Goal: Task Accomplishment & Management: Manage account settings

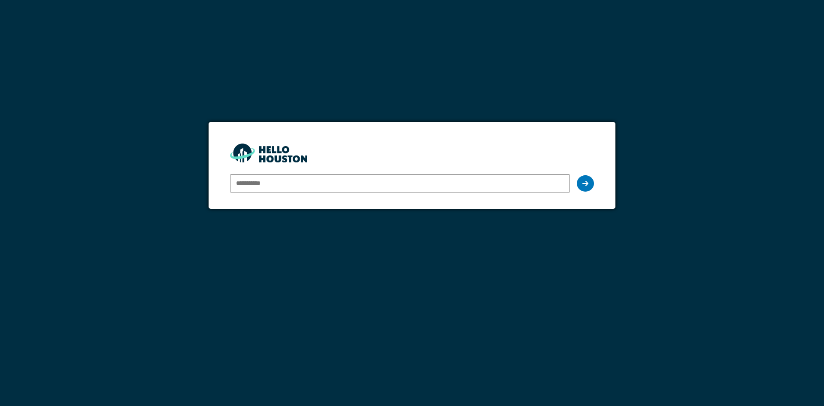
click at [253, 185] on input "email" at bounding box center [400, 183] width 340 height 18
type input "**********"
click at [584, 185] on icon at bounding box center [585, 183] width 6 height 7
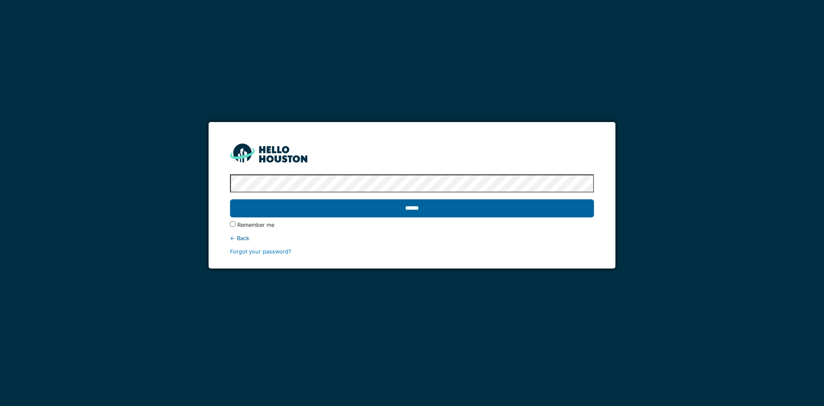
click at [431, 211] on input "******" at bounding box center [412, 208] width 364 height 18
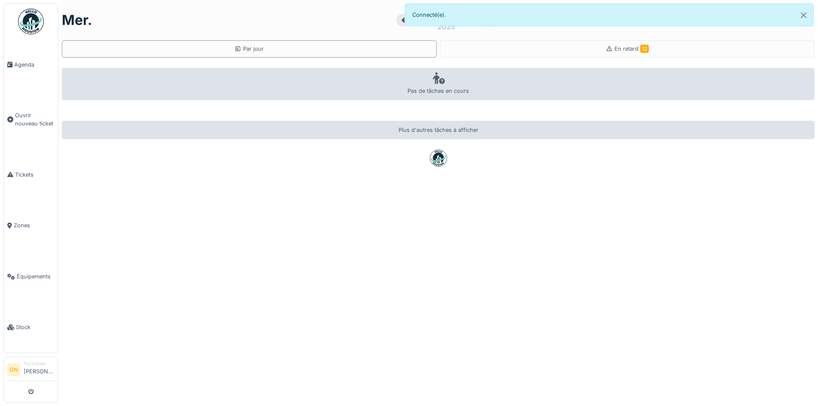
click at [399, 19] on icon at bounding box center [403, 20] width 9 height 7
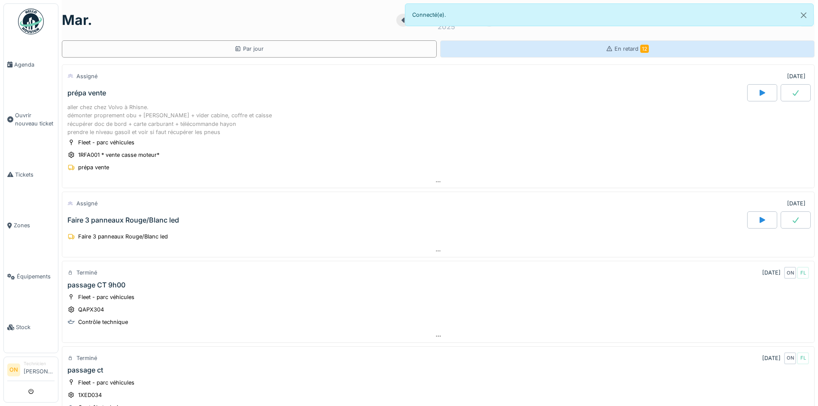
click at [623, 49] on span "En retard 12" at bounding box center [631, 48] width 34 height 6
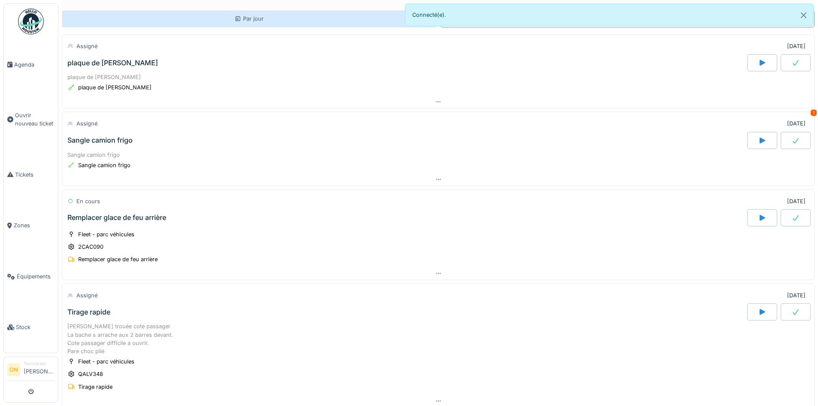
click at [248, 15] on div "Par jour" at bounding box center [248, 19] width 29 height 8
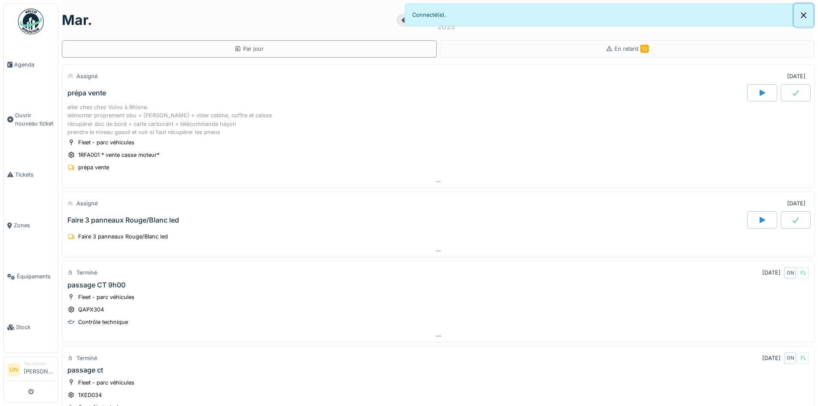
click at [801, 14] on button "Close" at bounding box center [803, 15] width 19 height 23
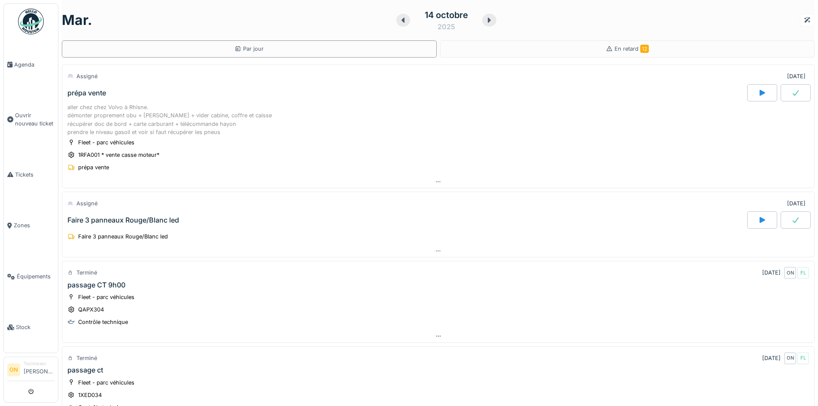
click at [398, 24] on div at bounding box center [403, 20] width 14 height 13
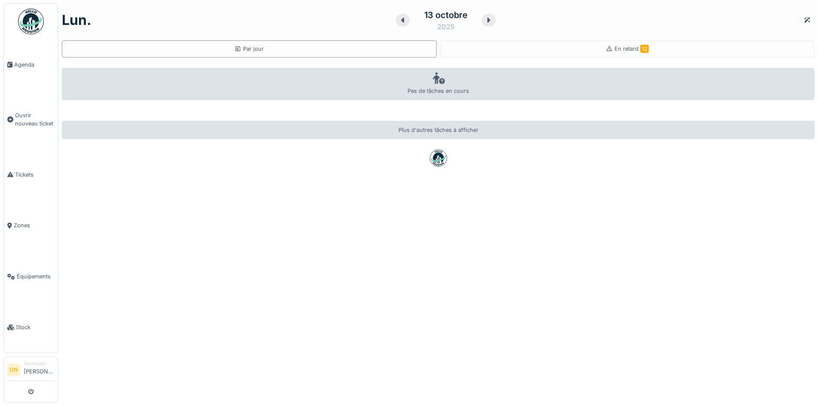
click at [399, 23] on icon at bounding box center [402, 20] width 9 height 7
click at [400, 23] on div at bounding box center [404, 20] width 14 height 13
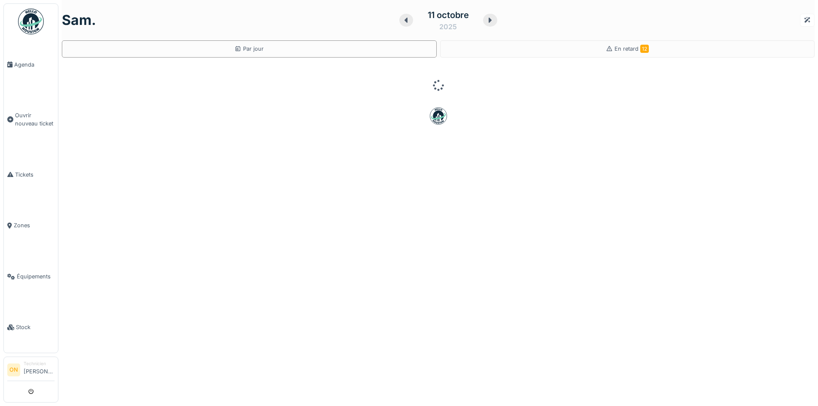
click at [404, 22] on icon at bounding box center [405, 20] width 3 height 5
click at [400, 22] on icon at bounding box center [403, 20] width 9 height 7
click at [406, 22] on icon at bounding box center [410, 20] width 9 height 7
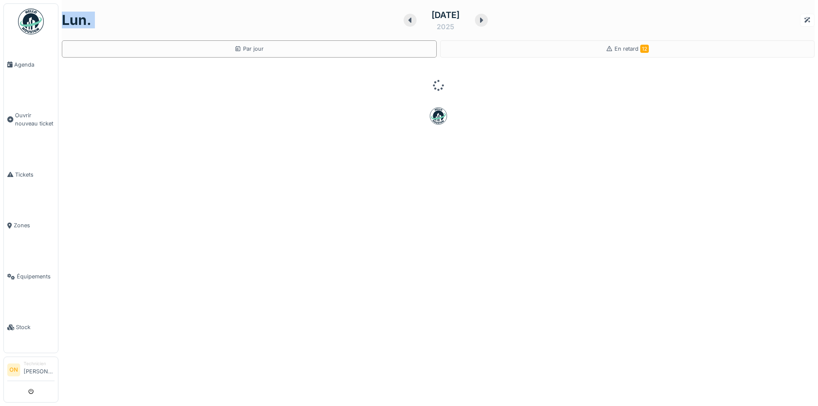
click at [406, 22] on icon at bounding box center [410, 20] width 9 height 7
click at [408, 22] on icon at bounding box center [412, 20] width 9 height 7
click at [406, 22] on icon at bounding box center [410, 20] width 9 height 7
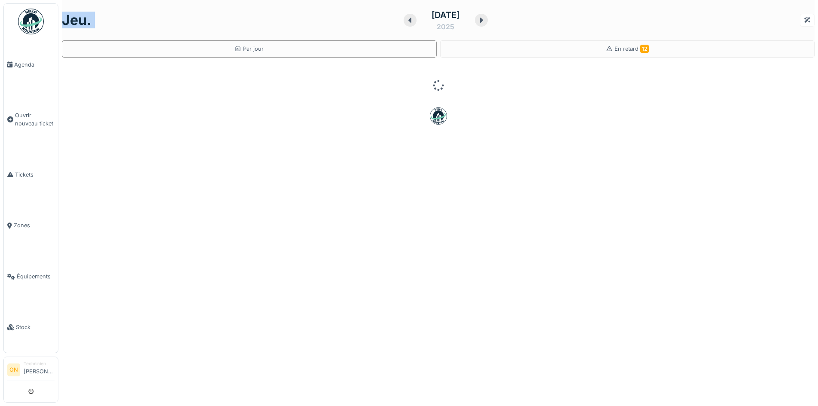
click at [408, 22] on icon at bounding box center [409, 20] width 3 height 5
click at [404, 22] on div "30 septembre 2025" at bounding box center [446, 20] width 85 height 27
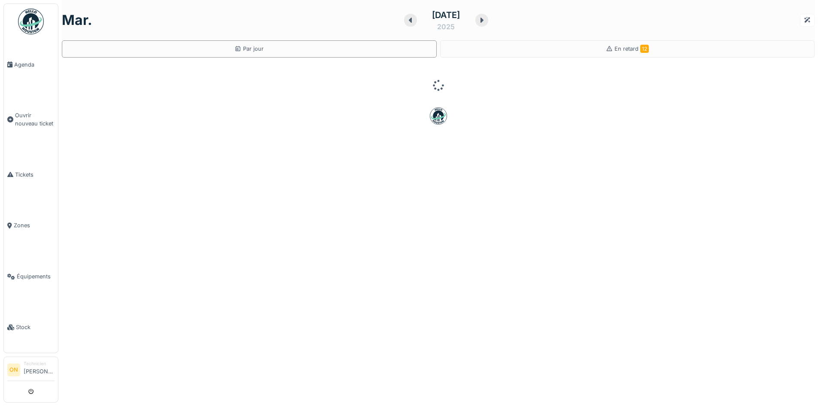
click at [406, 22] on icon at bounding box center [410, 20] width 9 height 7
click at [408, 22] on icon at bounding box center [412, 20] width 9 height 7
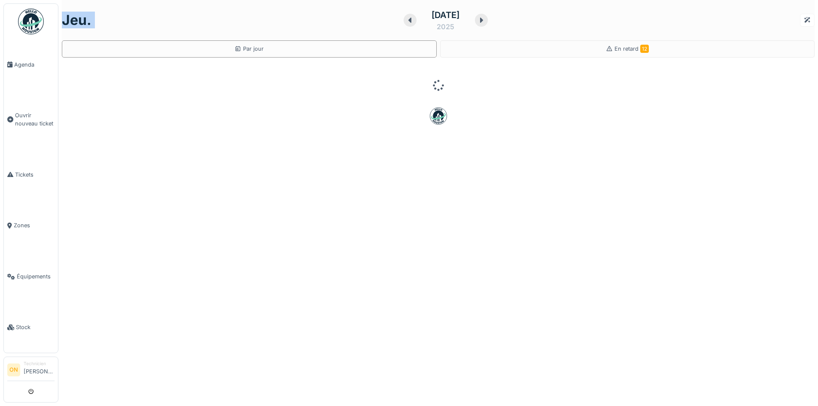
click at [406, 22] on icon at bounding box center [410, 20] width 9 height 7
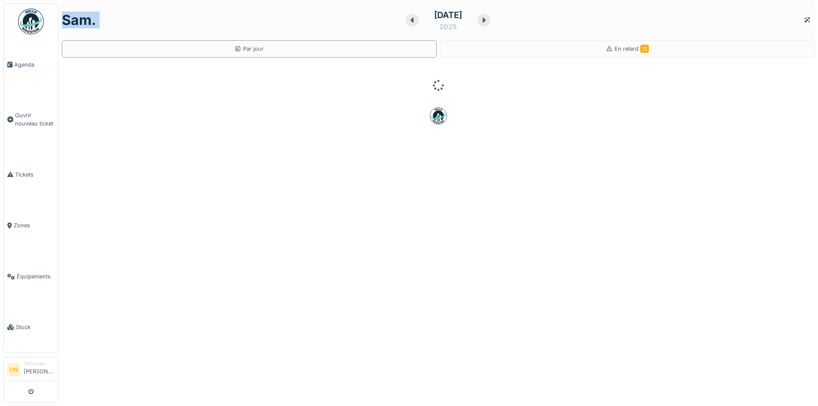
click at [408, 22] on icon at bounding box center [412, 20] width 9 height 7
click at [406, 22] on icon at bounding box center [410, 20] width 9 height 7
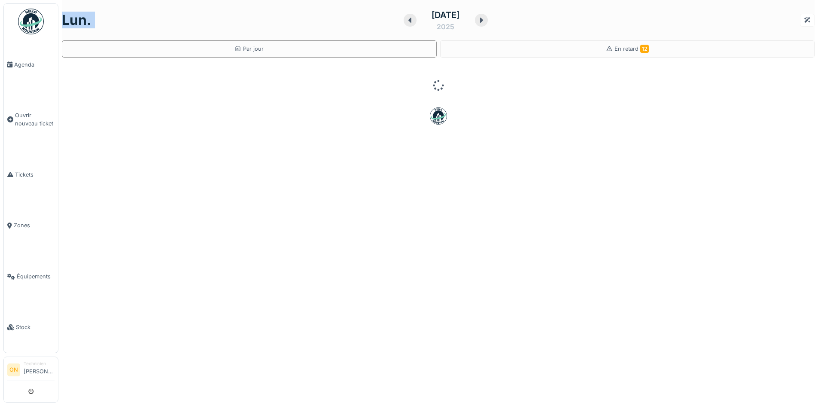
click at [406, 22] on icon at bounding box center [410, 20] width 9 height 7
click at [406, 22] on div at bounding box center [412, 20] width 13 height 13
click at [406, 22] on icon at bounding box center [410, 20] width 9 height 7
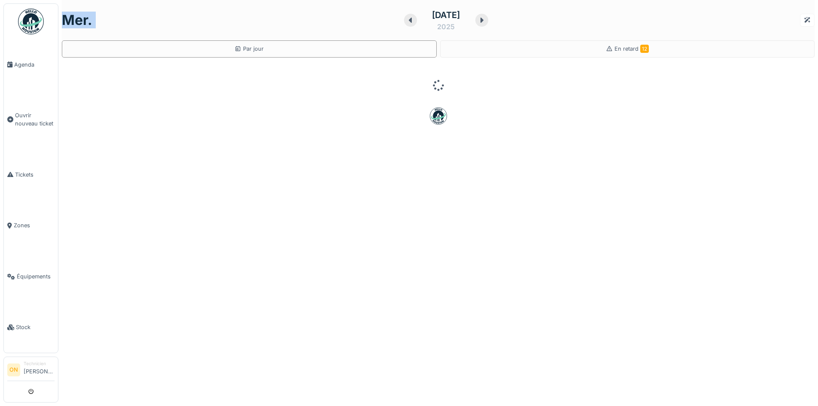
click at [406, 22] on icon at bounding box center [410, 20] width 9 height 7
click at [404, 22] on div at bounding box center [410, 20] width 13 height 13
click at [480, 19] on div at bounding box center [481, 20] width 13 height 13
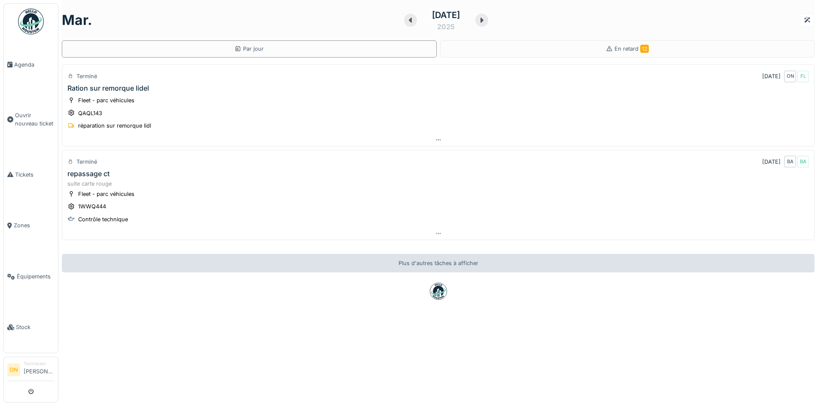
scroll to position [6, 0]
click at [486, 17] on icon at bounding box center [481, 20] width 9 height 7
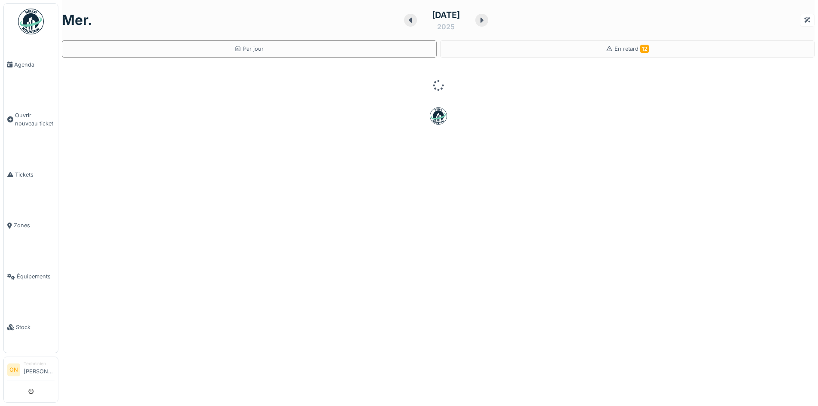
click at [486, 17] on icon at bounding box center [481, 20] width 9 height 7
click at [485, 17] on icon at bounding box center [481, 20] width 9 height 7
click at [485, 18] on icon at bounding box center [483, 20] width 3 height 5
click at [484, 18] on icon at bounding box center [482, 20] width 3 height 5
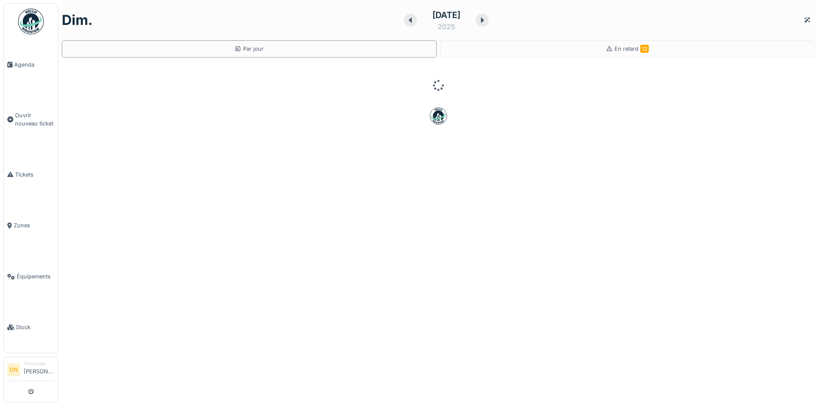
click at [486, 17] on icon at bounding box center [482, 20] width 9 height 7
click at [486, 17] on icon at bounding box center [481, 20] width 9 height 7
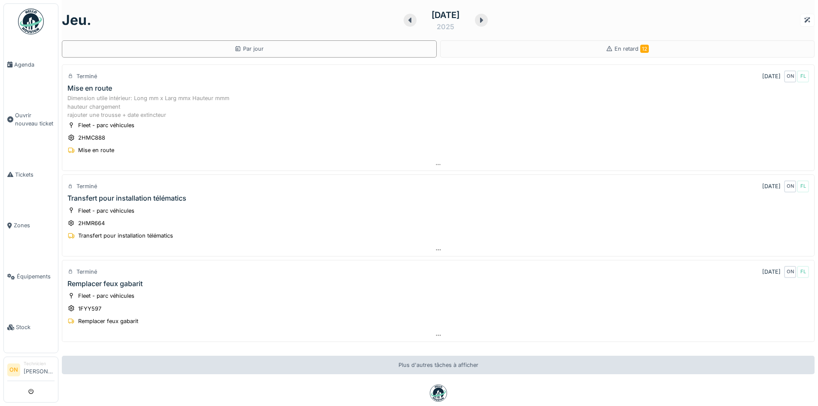
click at [403, 15] on div at bounding box center [409, 20] width 13 height 13
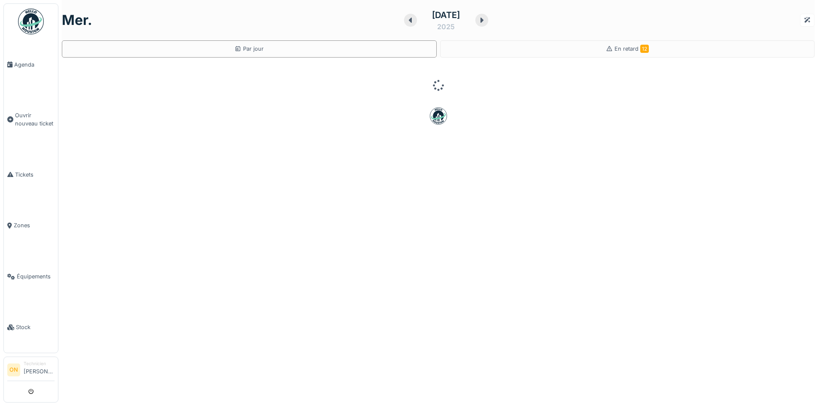
click at [404, 15] on div at bounding box center [410, 20] width 13 height 13
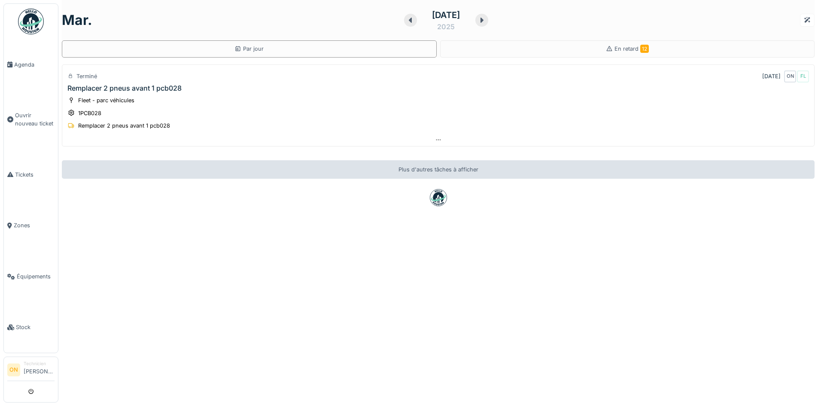
click at [486, 17] on icon at bounding box center [481, 20] width 9 height 7
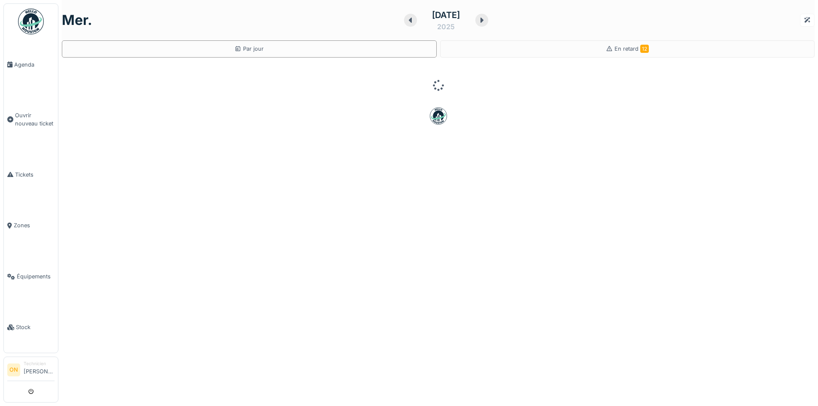
click at [486, 17] on icon at bounding box center [481, 20] width 9 height 7
click at [488, 16] on div at bounding box center [481, 20] width 13 height 13
click at [486, 17] on icon at bounding box center [482, 20] width 9 height 7
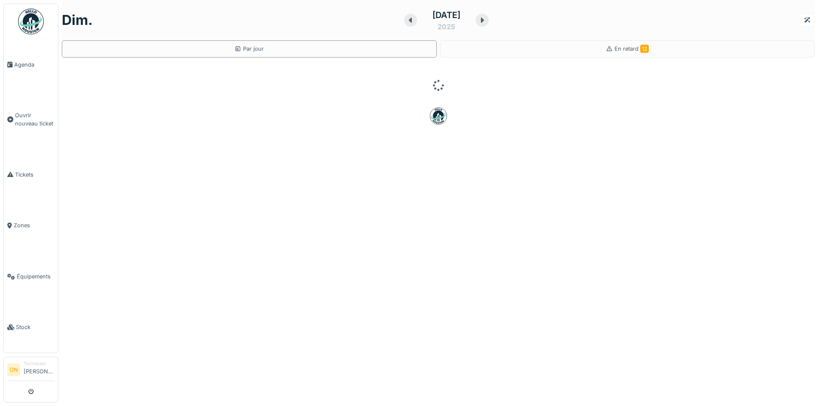
click at [486, 17] on icon at bounding box center [482, 20] width 9 height 7
click at [486, 17] on icon at bounding box center [481, 20] width 9 height 7
click at [485, 17] on icon at bounding box center [481, 20] width 9 height 7
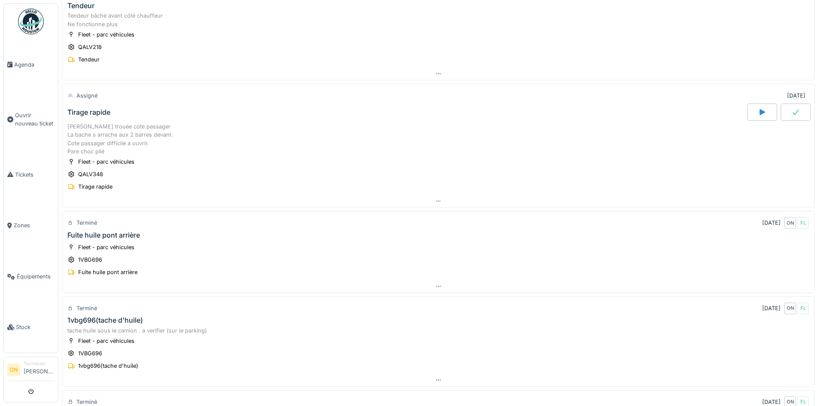
scroll to position [172, 0]
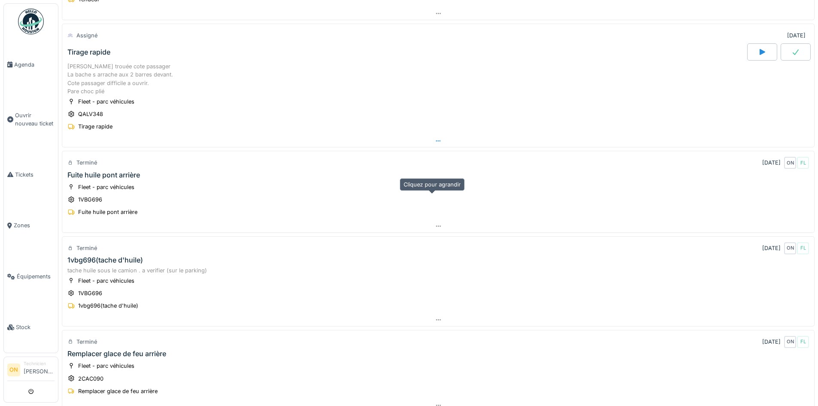
drag, startPoint x: 396, startPoint y: 197, endPoint x: 399, endPoint y: 170, distance: 26.8
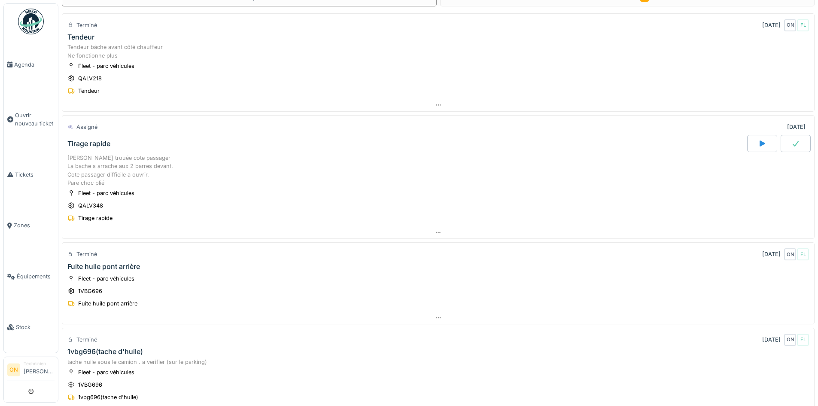
scroll to position [0, 0]
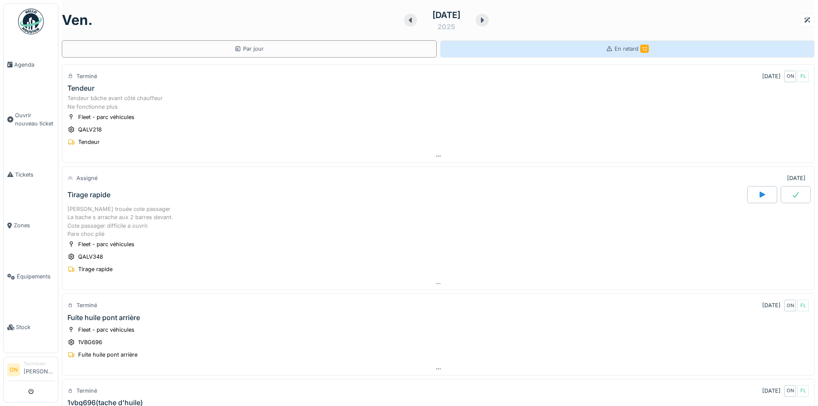
click at [619, 50] on span "En retard 12" at bounding box center [631, 48] width 34 height 6
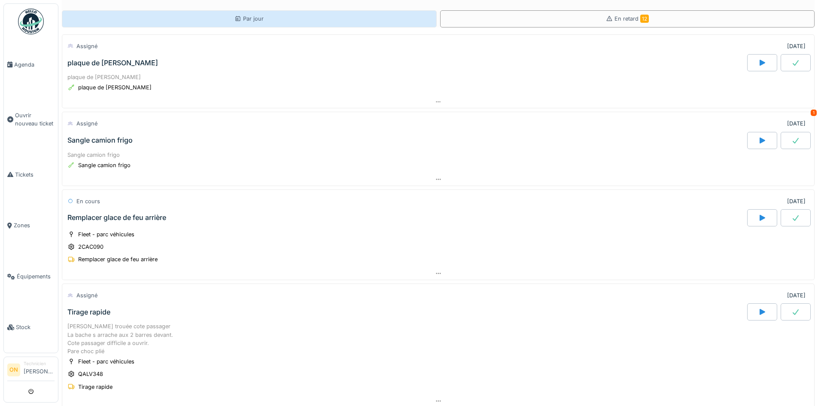
click at [286, 16] on div "Par jour" at bounding box center [249, 18] width 375 height 17
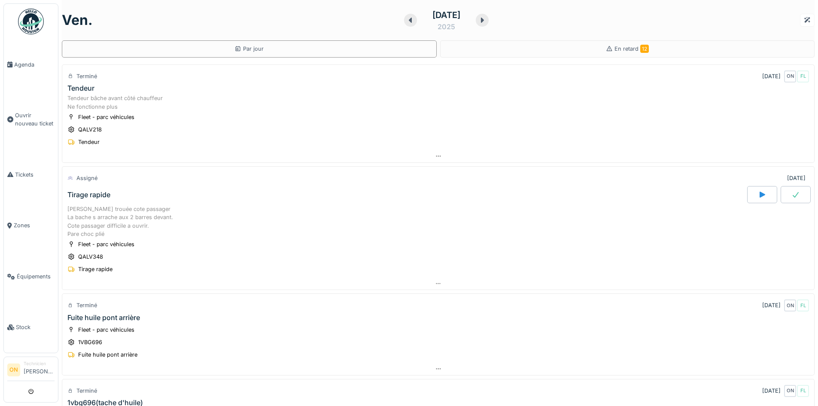
click at [406, 21] on icon at bounding box center [410, 20] width 9 height 7
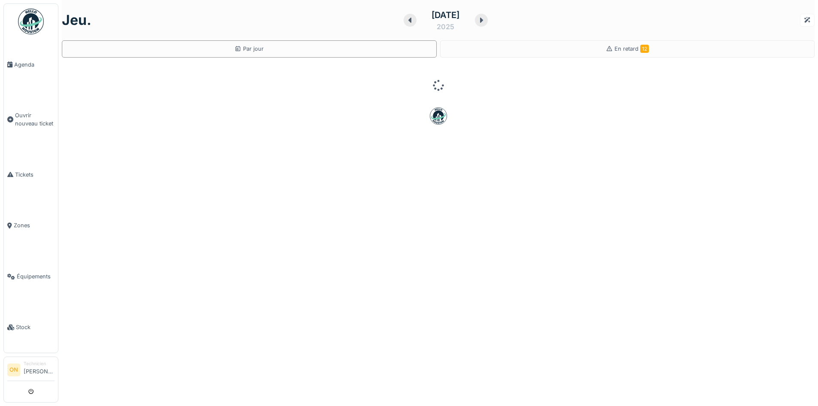
click at [406, 21] on icon at bounding box center [410, 20] width 9 height 7
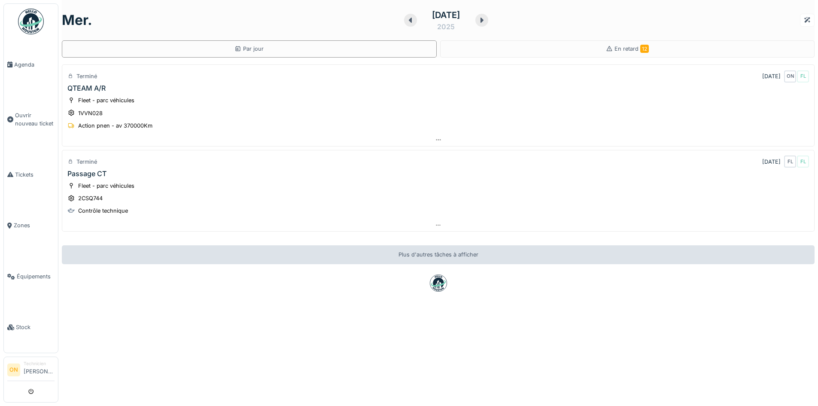
click at [483, 20] on icon at bounding box center [481, 20] width 3 height 5
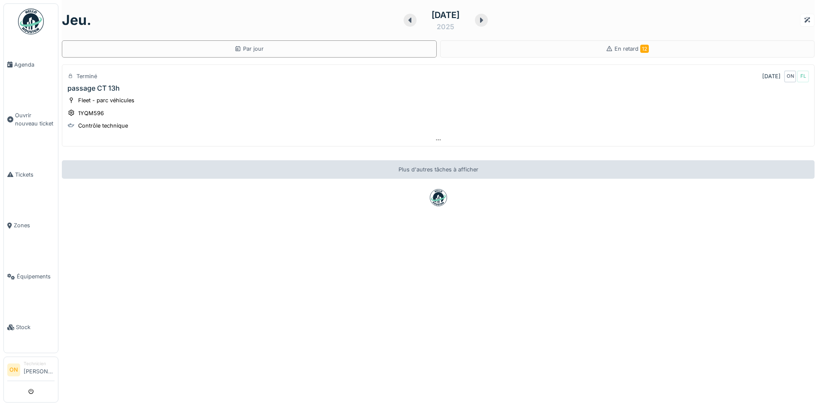
click at [483, 20] on icon at bounding box center [481, 20] width 3 height 5
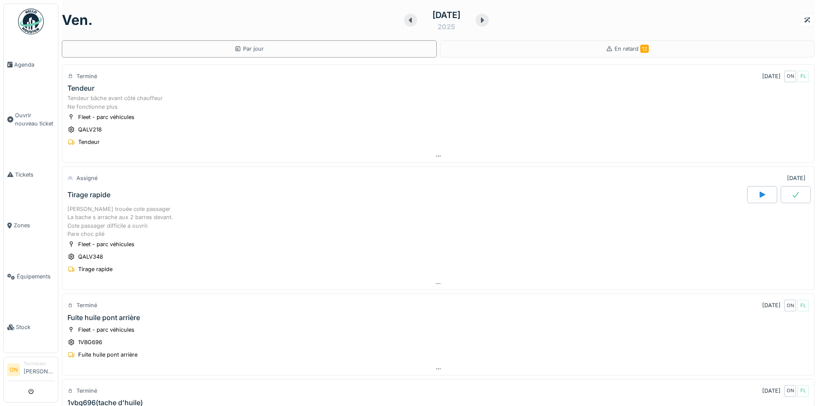
click at [486, 22] on icon at bounding box center [482, 20] width 9 height 7
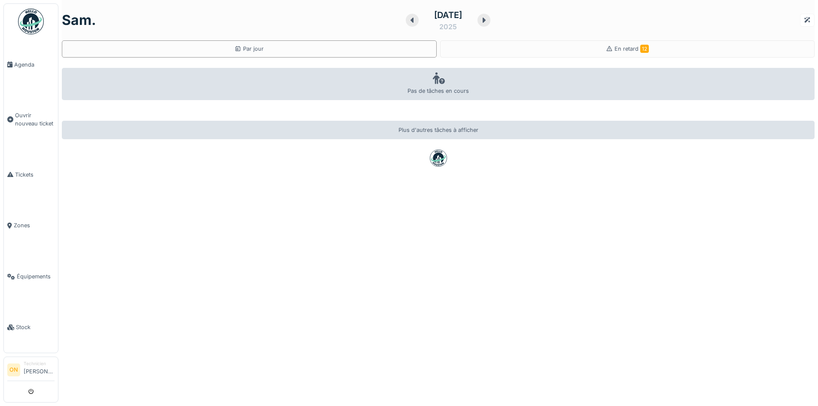
click at [488, 22] on icon at bounding box center [483, 20] width 9 height 7
click at [486, 22] on icon at bounding box center [482, 20] width 9 height 7
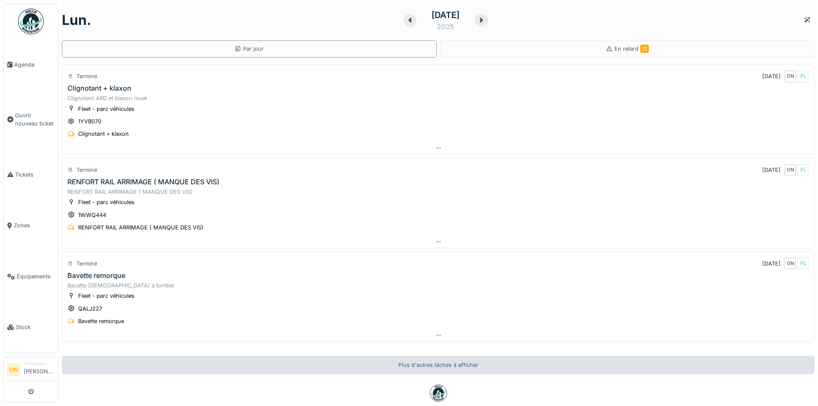
click at [485, 20] on icon at bounding box center [481, 20] width 9 height 7
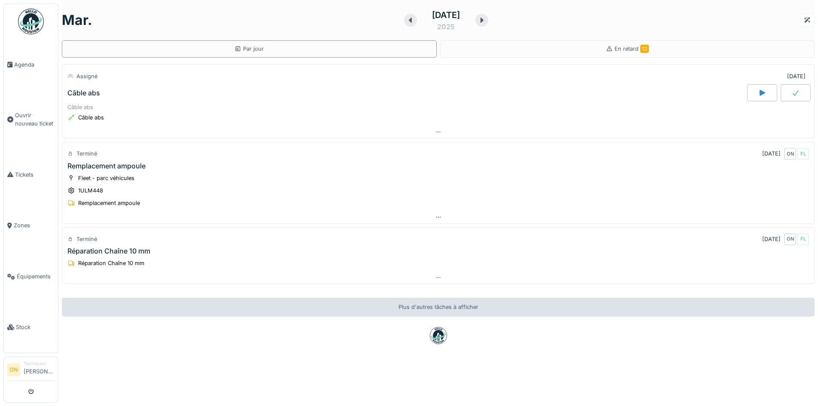
click at [486, 21] on icon at bounding box center [481, 20] width 9 height 7
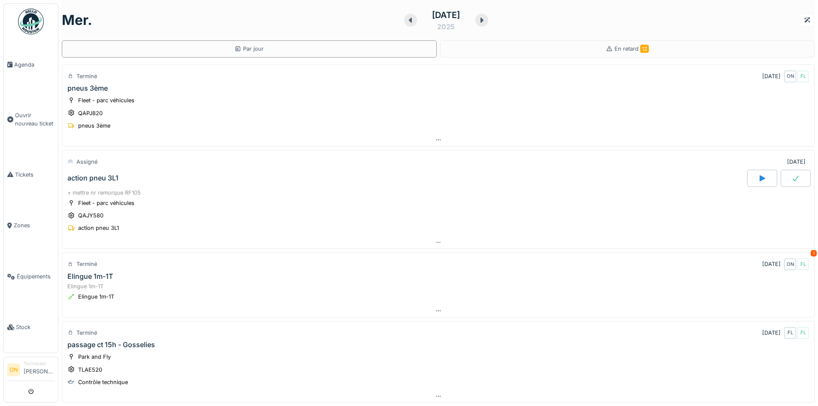
click at [482, 24] on div at bounding box center [481, 20] width 13 height 13
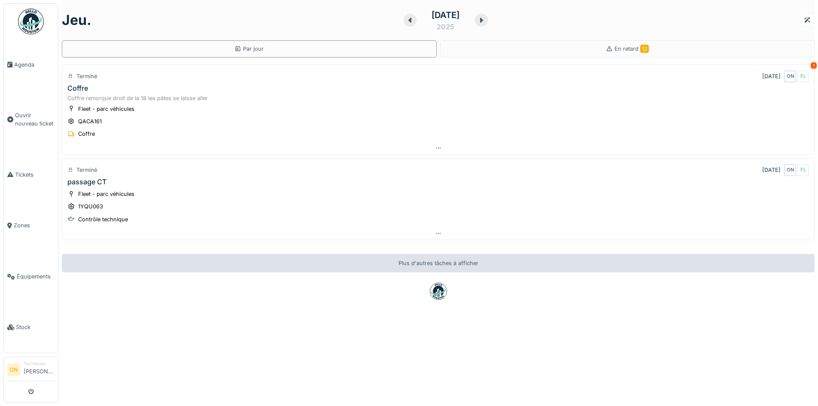
click at [406, 21] on icon at bounding box center [410, 20] width 9 height 7
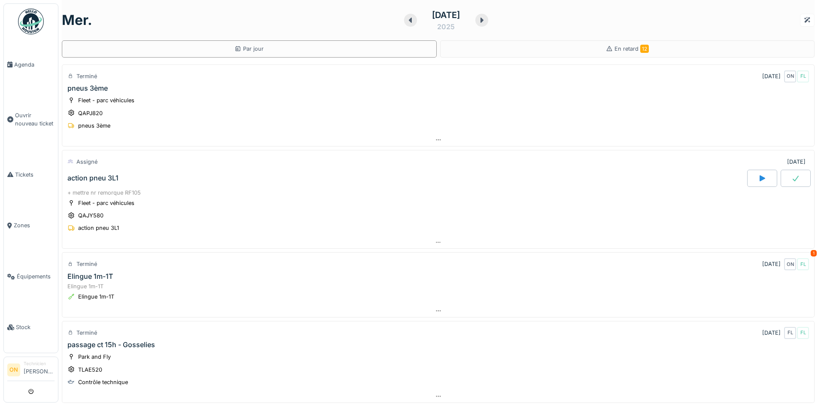
click at [406, 21] on icon at bounding box center [410, 20] width 9 height 7
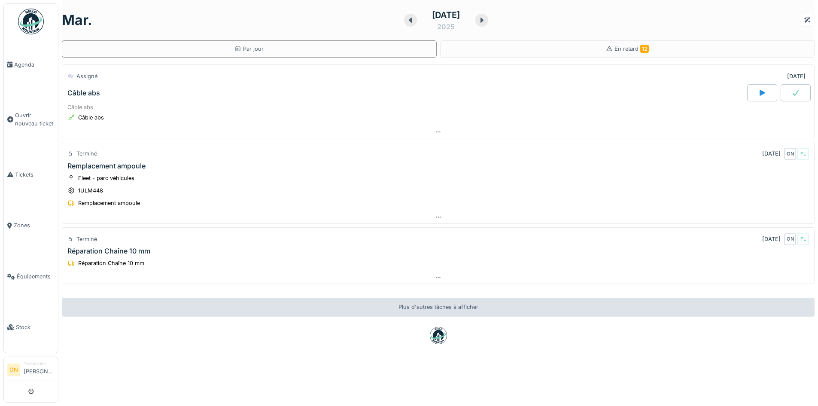
click at [483, 20] on icon at bounding box center [481, 20] width 3 height 5
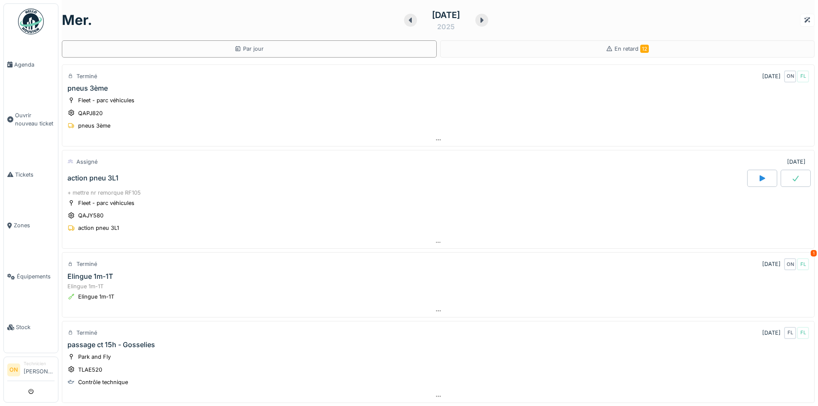
click at [482, 21] on icon at bounding box center [481, 20] width 9 height 7
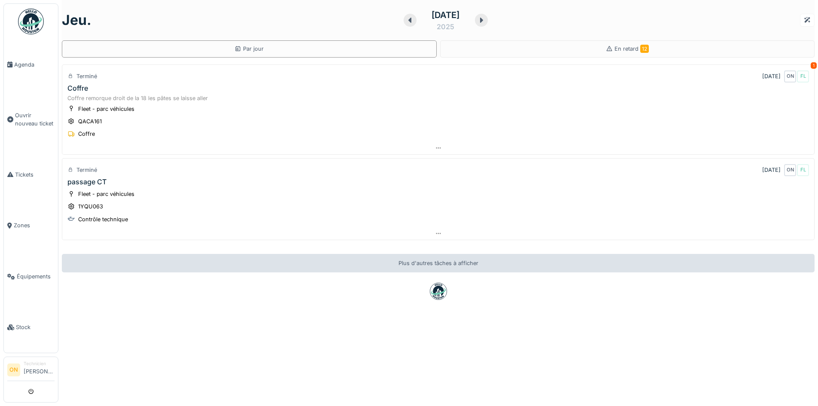
click at [481, 20] on icon at bounding box center [481, 20] width 3 height 5
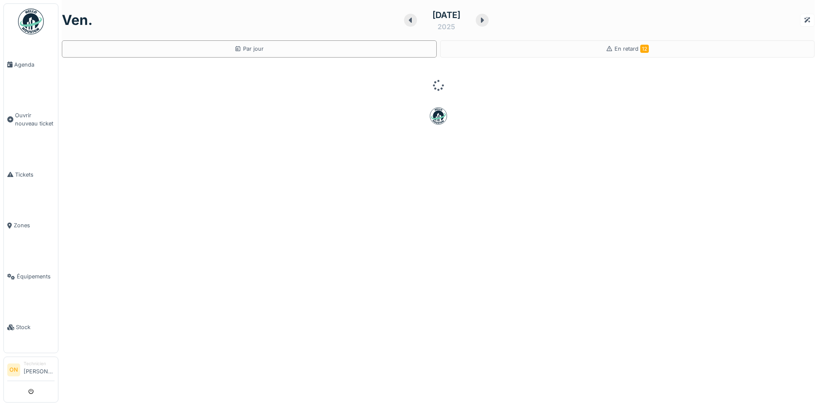
click at [406, 21] on icon at bounding box center [410, 20] width 9 height 7
click at [404, 21] on div at bounding box center [410, 20] width 13 height 13
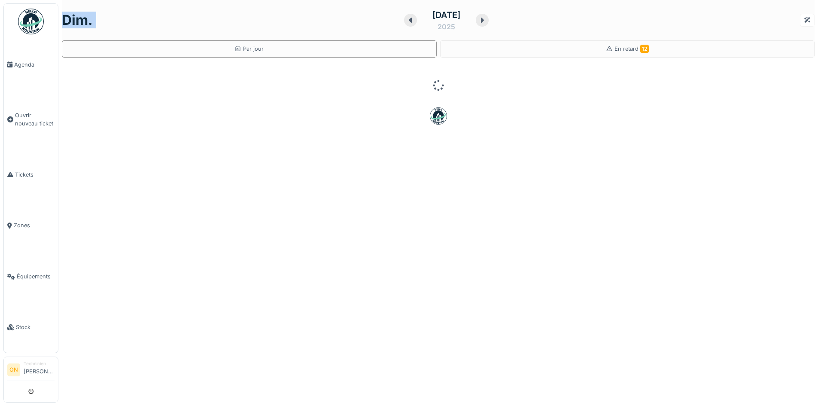
click at [404, 21] on div at bounding box center [410, 20] width 13 height 13
click at [408, 21] on icon at bounding box center [412, 20] width 9 height 7
click at [406, 21] on div at bounding box center [412, 20] width 13 height 13
click at [403, 21] on div at bounding box center [409, 20] width 13 height 13
click at [404, 21] on div at bounding box center [410, 20] width 13 height 13
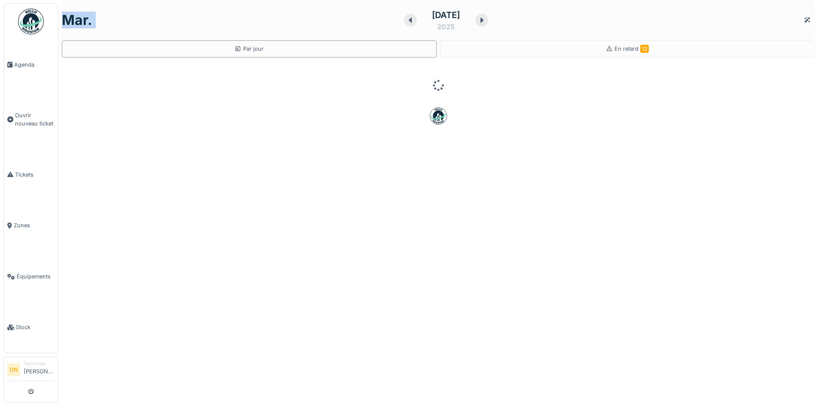
click at [404, 21] on div at bounding box center [410, 20] width 13 height 13
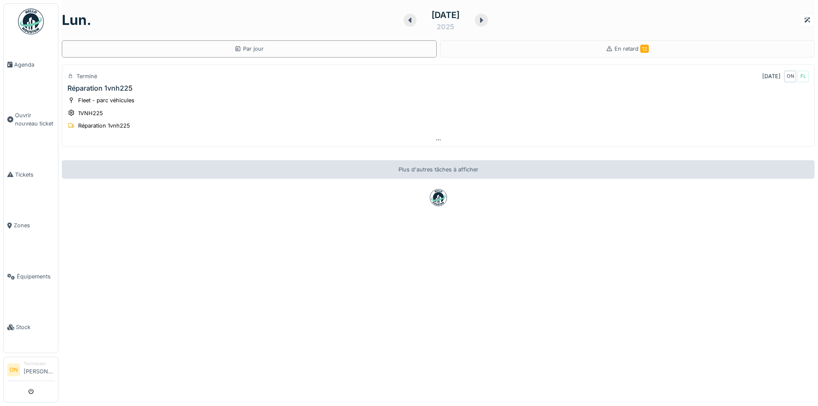
click at [406, 23] on icon at bounding box center [410, 20] width 9 height 7
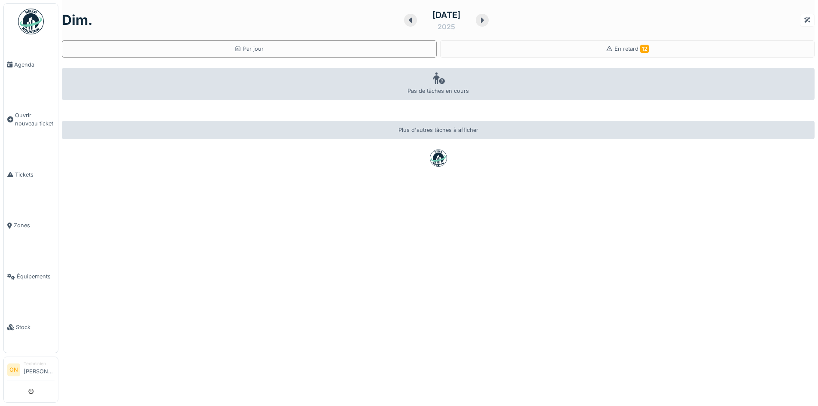
click at [406, 23] on icon at bounding box center [410, 20] width 9 height 7
click at [408, 23] on icon at bounding box center [412, 20] width 9 height 7
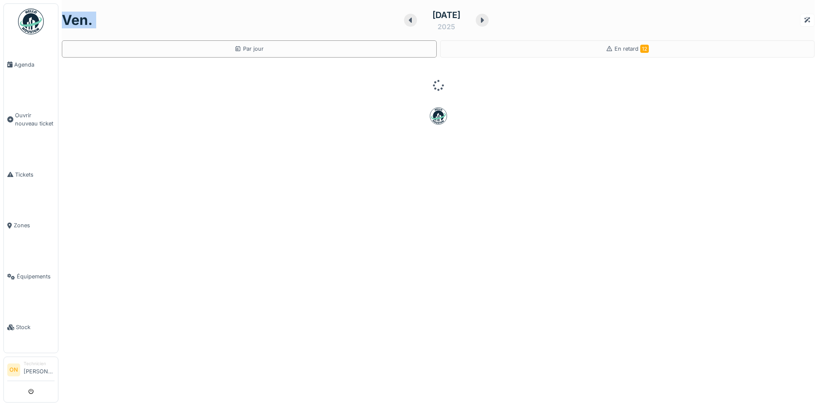
click at [406, 23] on icon at bounding box center [410, 20] width 9 height 7
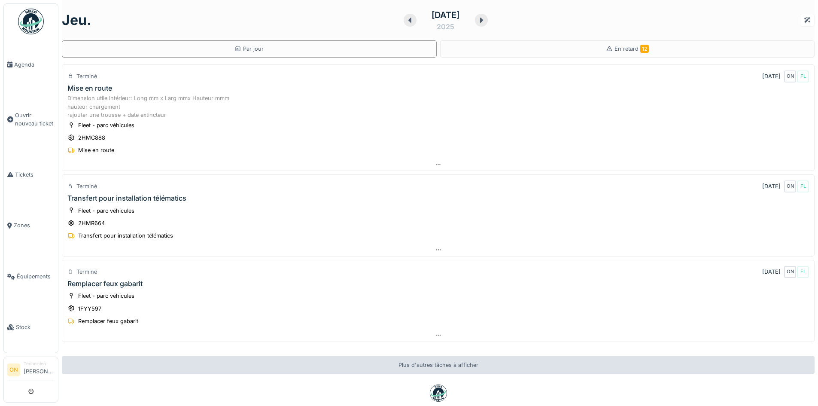
click at [485, 22] on icon at bounding box center [481, 20] width 9 height 7
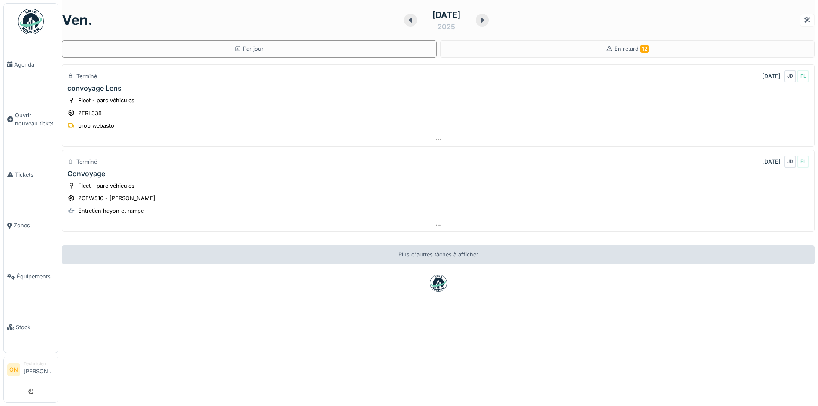
click at [486, 22] on icon at bounding box center [482, 20] width 9 height 7
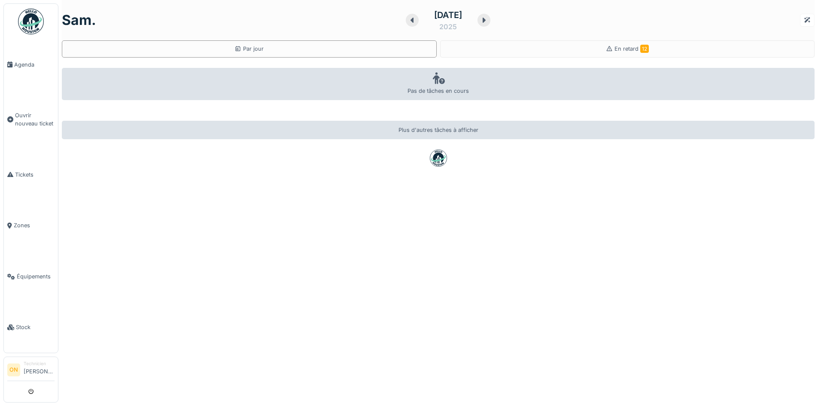
click at [485, 21] on icon at bounding box center [483, 20] width 3 height 5
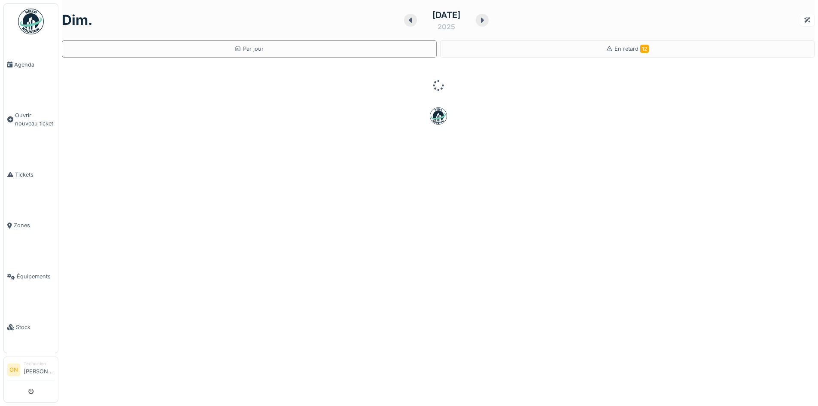
click at [486, 21] on icon at bounding box center [482, 20] width 9 height 7
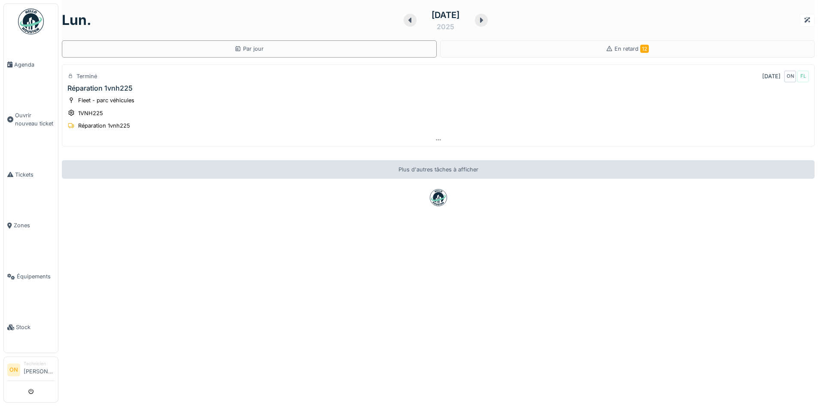
click at [485, 21] on icon at bounding box center [481, 20] width 9 height 7
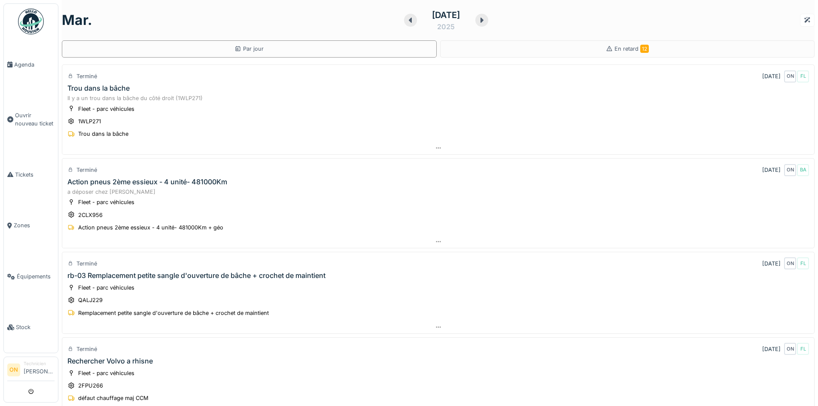
click at [486, 21] on icon at bounding box center [481, 20] width 9 height 7
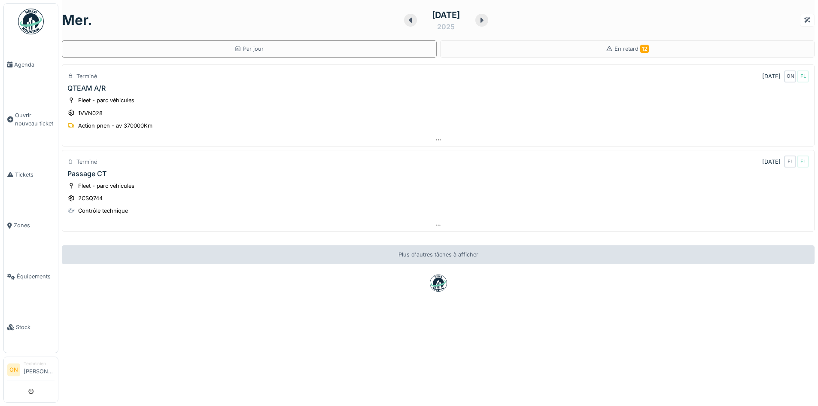
click at [483, 22] on icon at bounding box center [481, 20] width 3 height 5
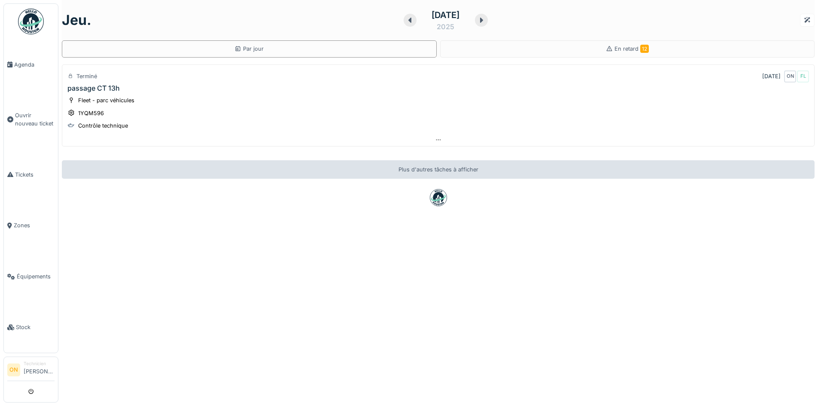
click at [485, 22] on icon at bounding box center [481, 20] width 9 height 7
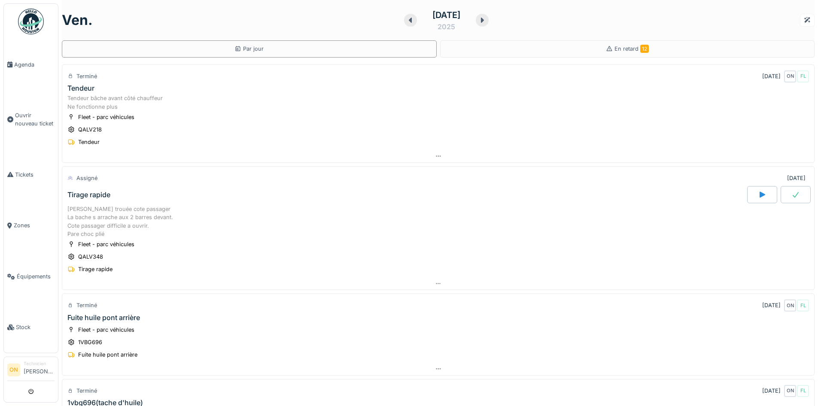
click at [486, 22] on icon at bounding box center [482, 20] width 9 height 7
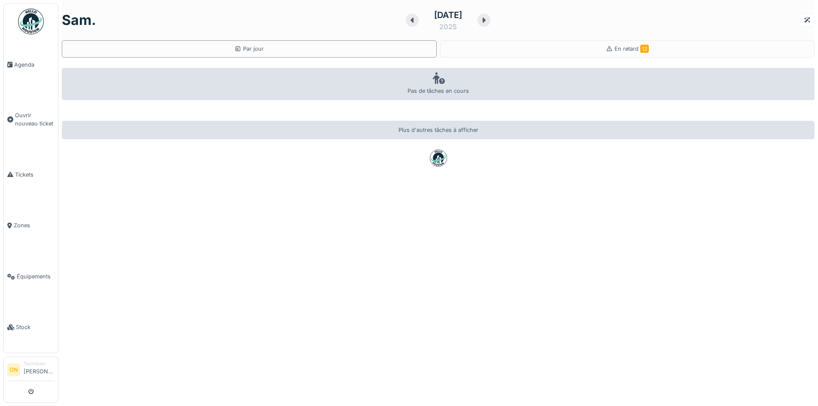
click at [485, 22] on icon at bounding box center [483, 20] width 3 height 5
click at [486, 22] on icon at bounding box center [482, 20] width 9 height 7
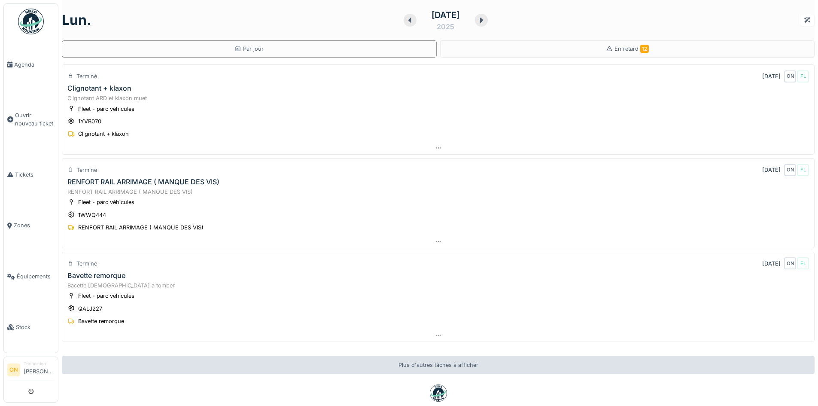
click at [483, 19] on icon at bounding box center [481, 20] width 3 height 5
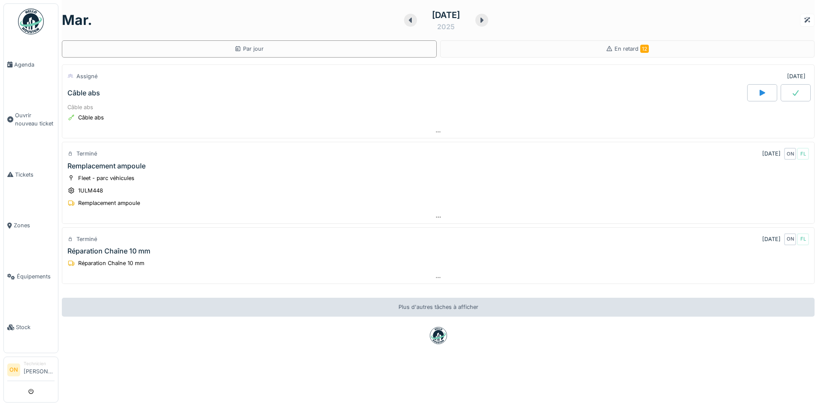
click at [485, 22] on icon at bounding box center [481, 20] width 9 height 7
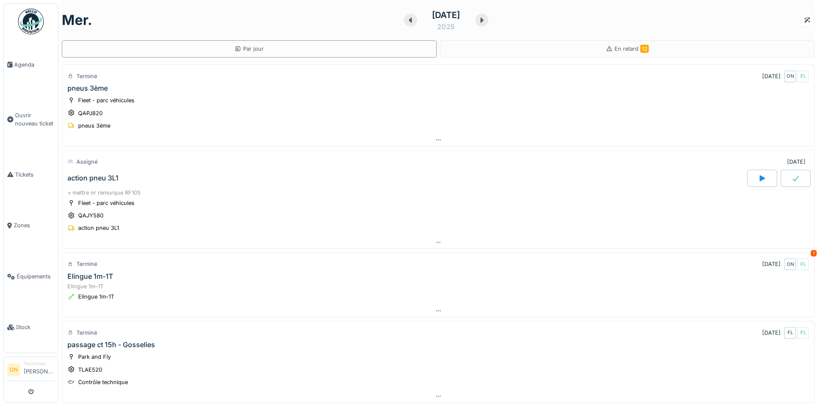
click at [484, 22] on icon at bounding box center [481, 20] width 9 height 7
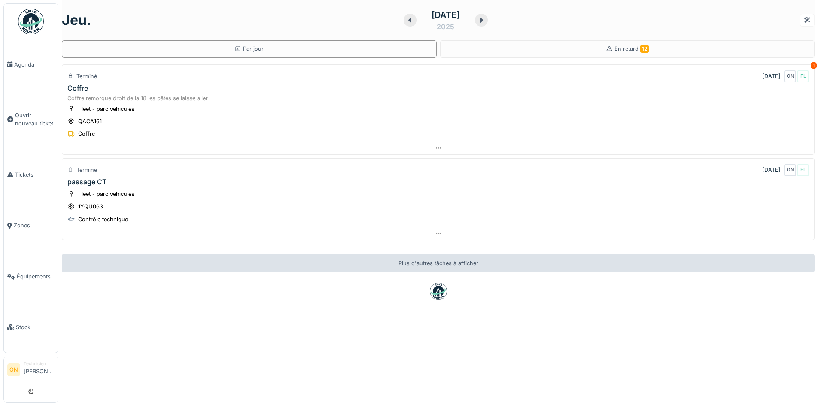
click at [484, 22] on icon at bounding box center [481, 20] width 9 height 7
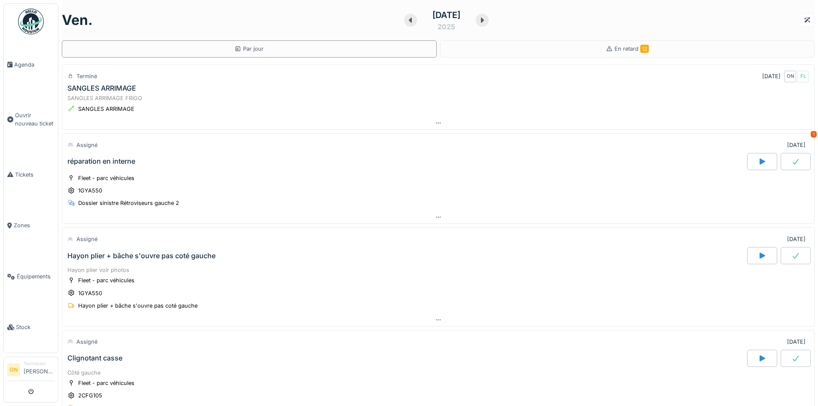
click at [484, 20] on icon at bounding box center [482, 20] width 9 height 7
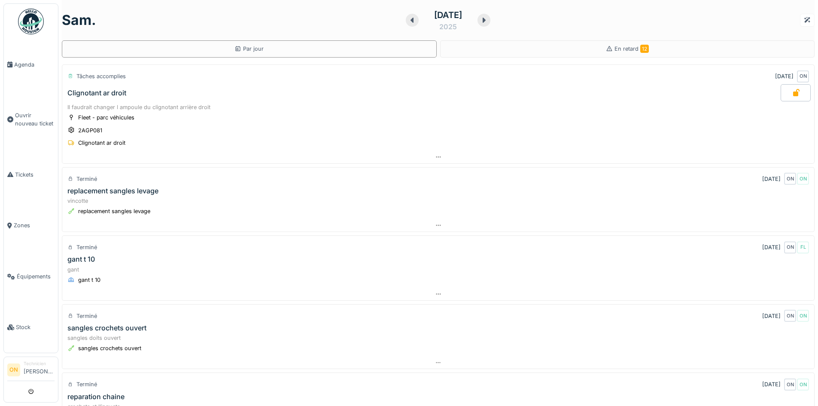
click at [483, 22] on icon at bounding box center [483, 20] width 9 height 7
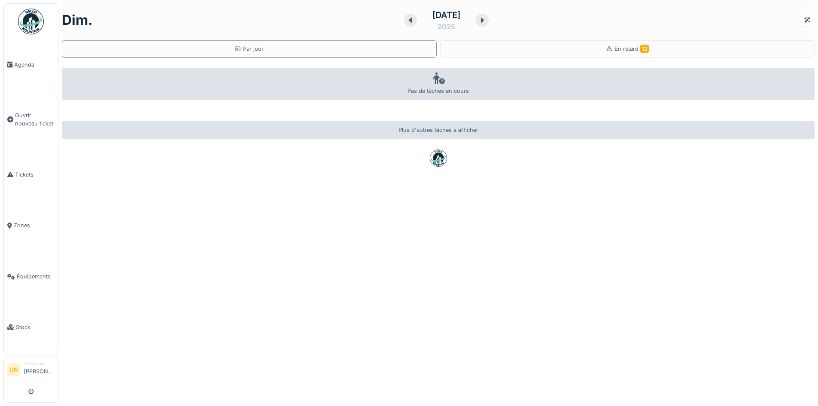
click at [479, 18] on icon at bounding box center [482, 20] width 9 height 7
click at [479, 18] on icon at bounding box center [481, 20] width 9 height 7
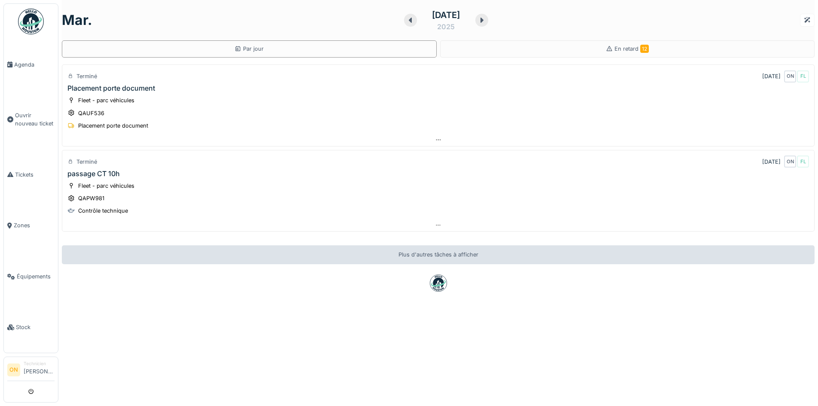
click at [478, 21] on icon at bounding box center [481, 20] width 9 height 7
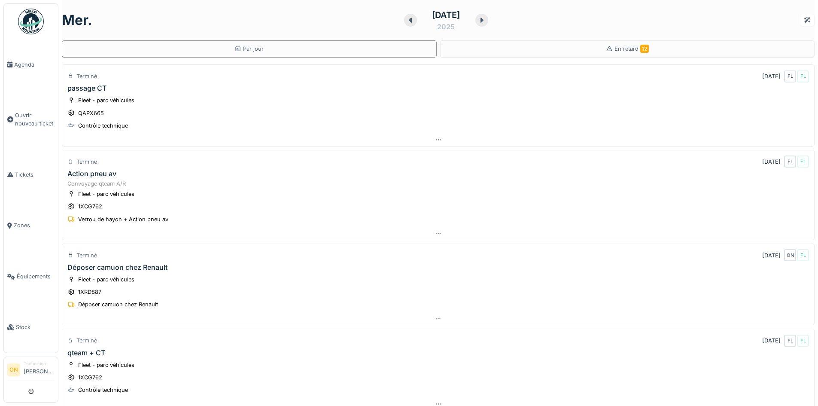
click at [482, 23] on icon at bounding box center [481, 20] width 9 height 7
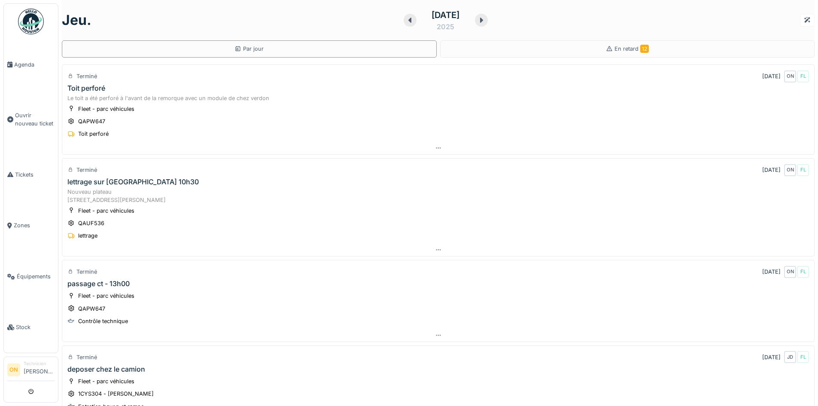
click at [481, 24] on div at bounding box center [481, 20] width 13 height 13
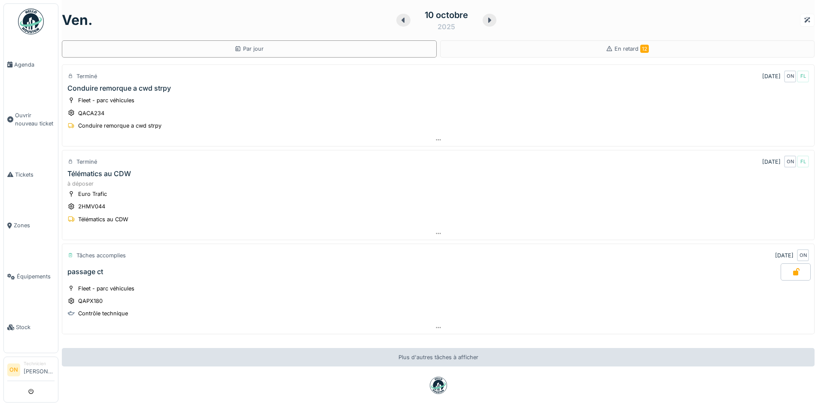
click at [488, 21] on icon at bounding box center [489, 20] width 3 height 5
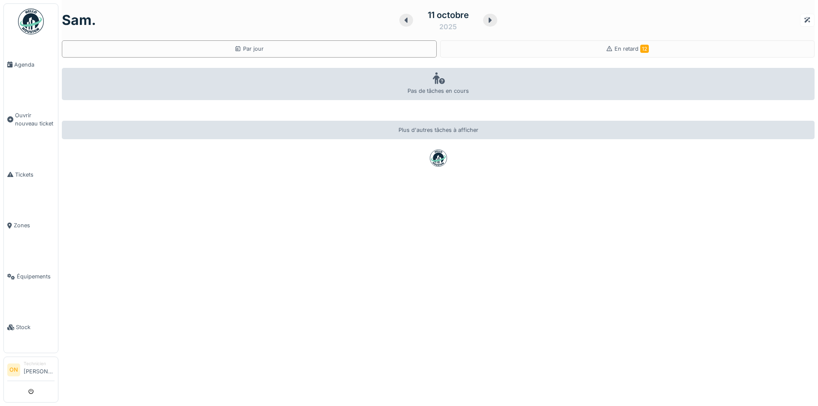
click at [485, 19] on icon at bounding box center [489, 20] width 9 height 7
click at [485, 21] on icon at bounding box center [489, 20] width 9 height 7
click at [485, 21] on icon at bounding box center [488, 20] width 9 height 7
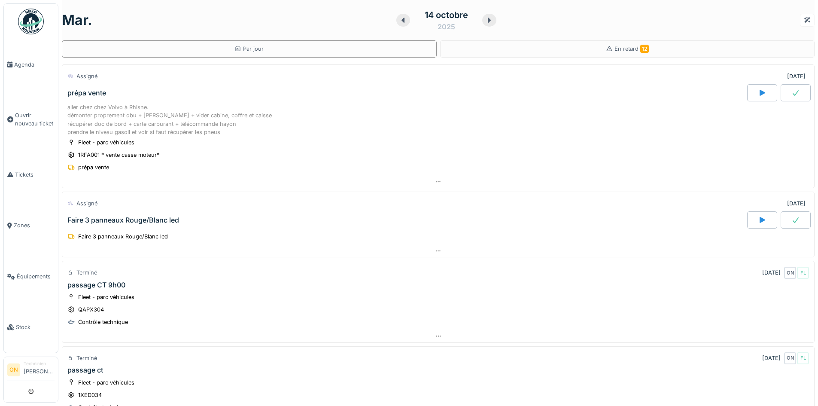
click at [479, 26] on div "14 octobre 2025" at bounding box center [446, 20] width 100 height 27
click at [22, 367] on link "ON Technicien Olivier Navez" at bounding box center [30, 370] width 47 height 21
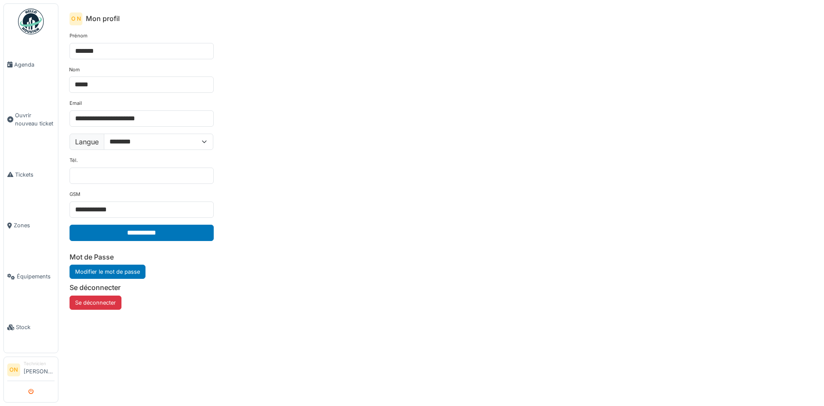
click at [36, 388] on button "submit" at bounding box center [31, 391] width 17 height 14
